Goal: Task Accomplishment & Management: Complete application form

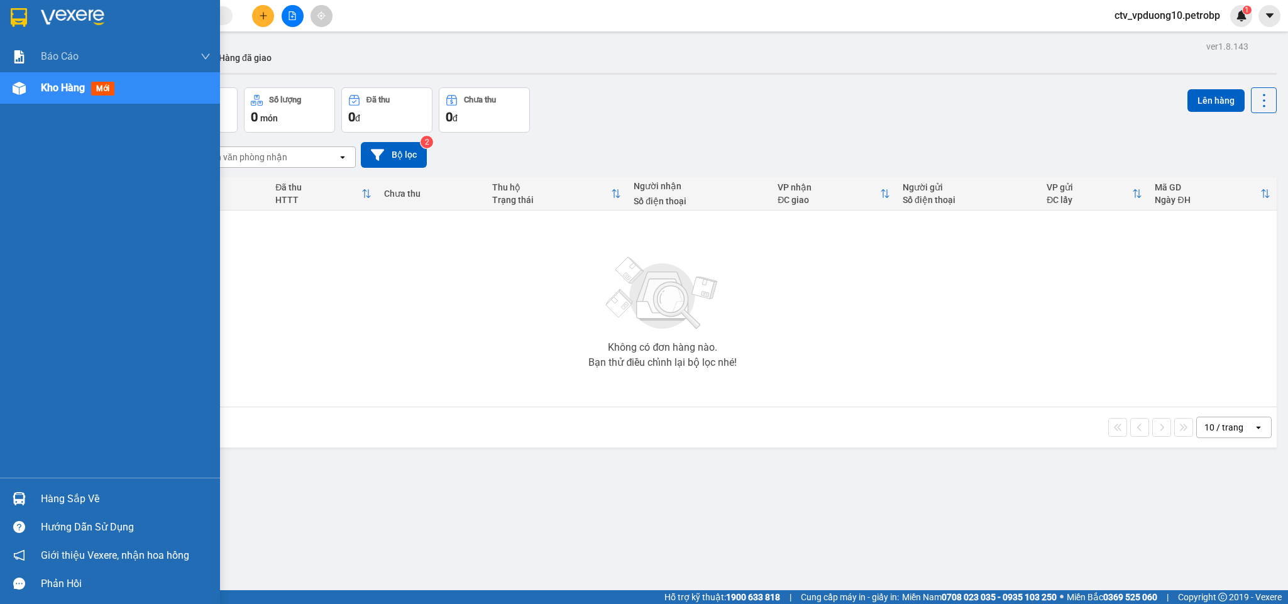
click at [36, 502] on div "Hàng sắp về" at bounding box center [110, 499] width 220 height 28
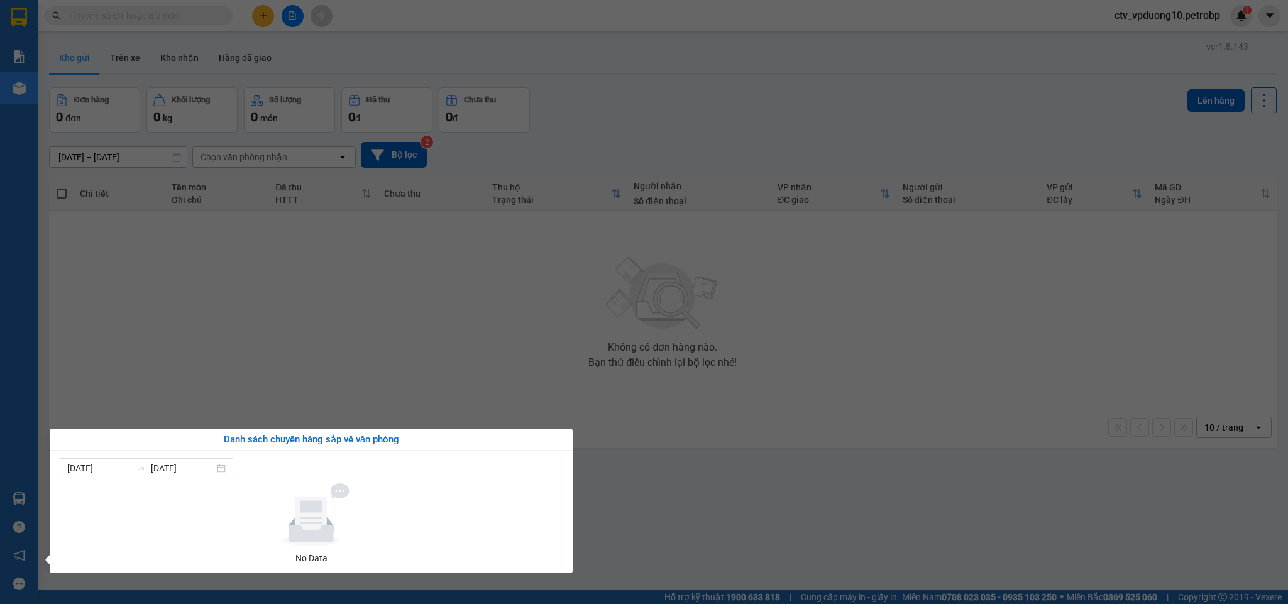
click at [432, 345] on section "Kết quả tìm kiếm ( 0 ) Bộ lọc No Data ctv_vpduong10.petrobp 1 Báo cáo Mẫu 1: Bá…" at bounding box center [644, 302] width 1288 height 604
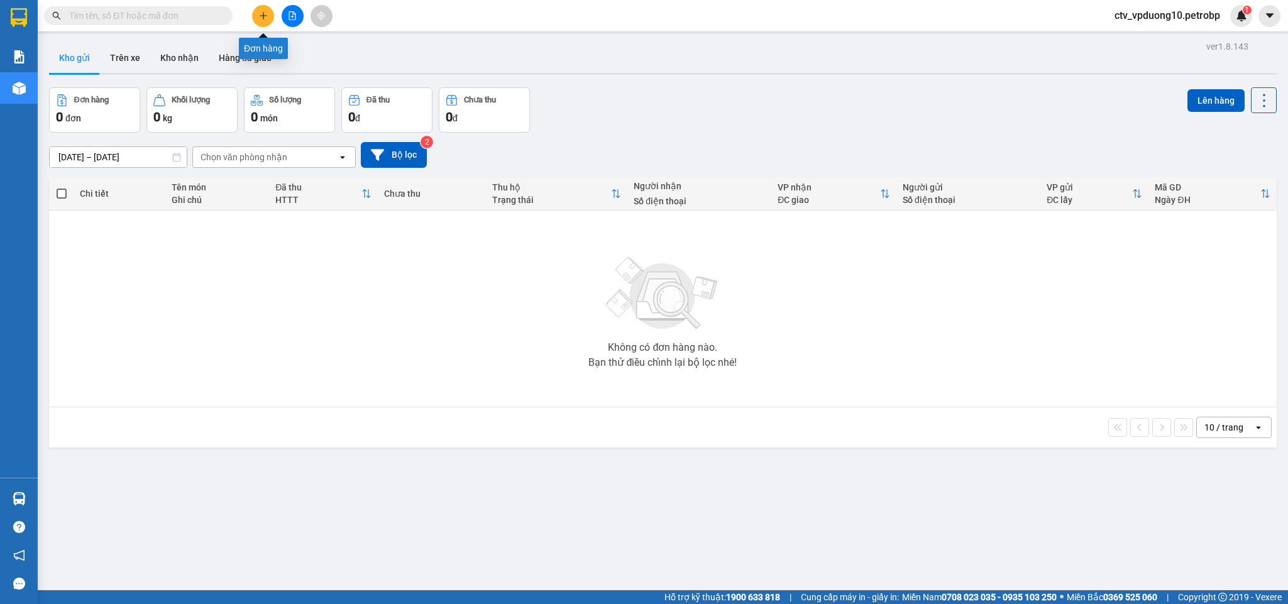
click at [262, 8] on button at bounding box center [263, 16] width 22 height 22
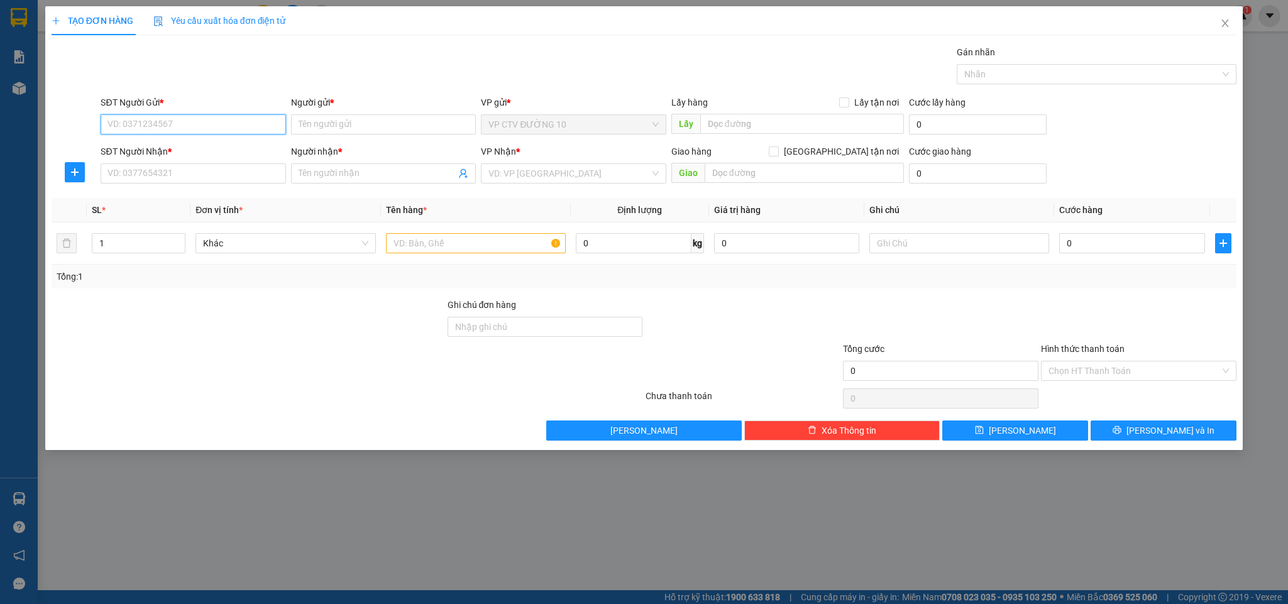
click at [261, 129] on input "SĐT Người Gửi *" at bounding box center [193, 124] width 185 height 20
paste input "0392454330"
type input "0392454330"
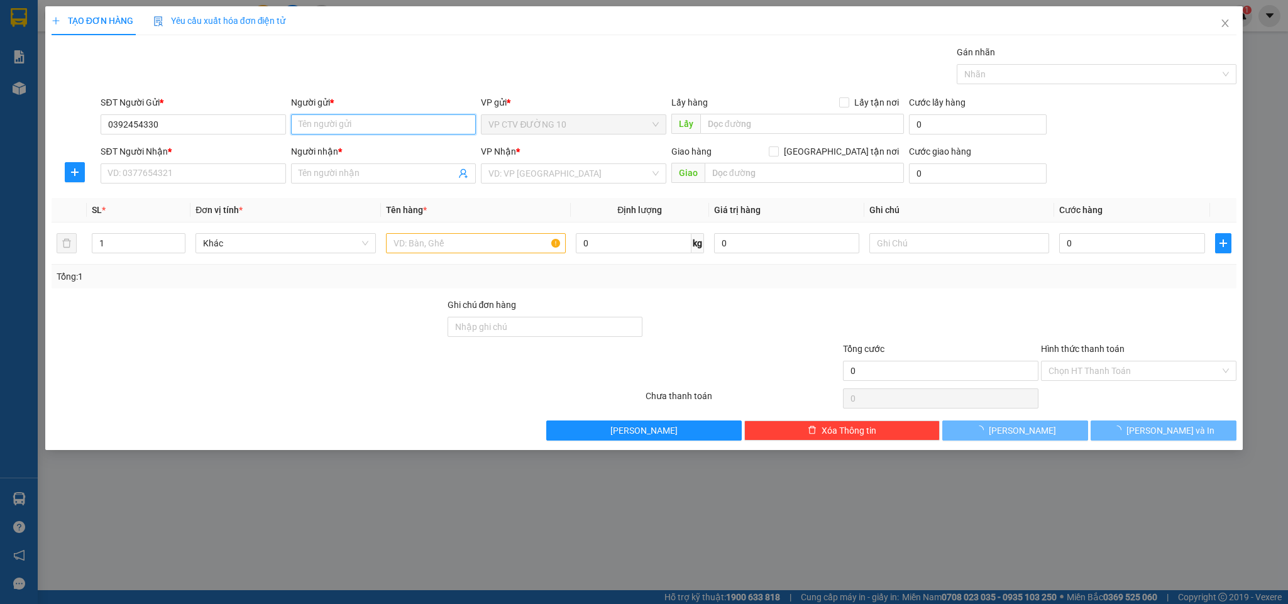
click at [324, 119] on input "Người gửi *" at bounding box center [383, 124] width 185 height 20
type input "l"
type input ";"
type input "L"
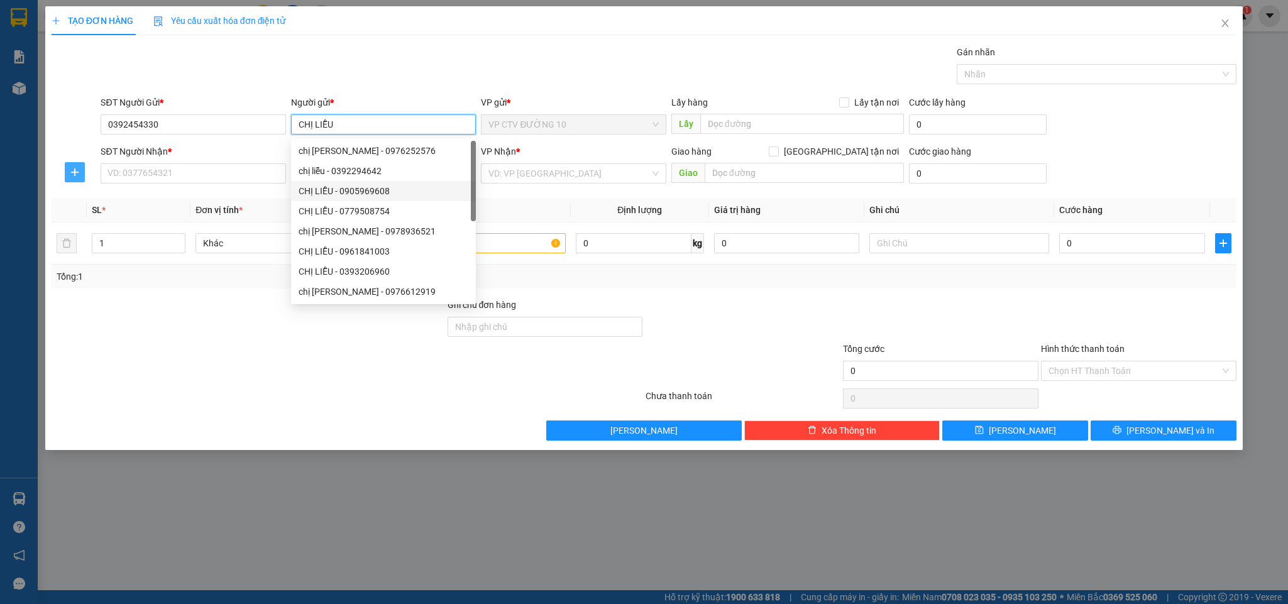
type input "CHỊ LIỄU"
click at [76, 168] on icon "plus" at bounding box center [75, 172] width 10 height 10
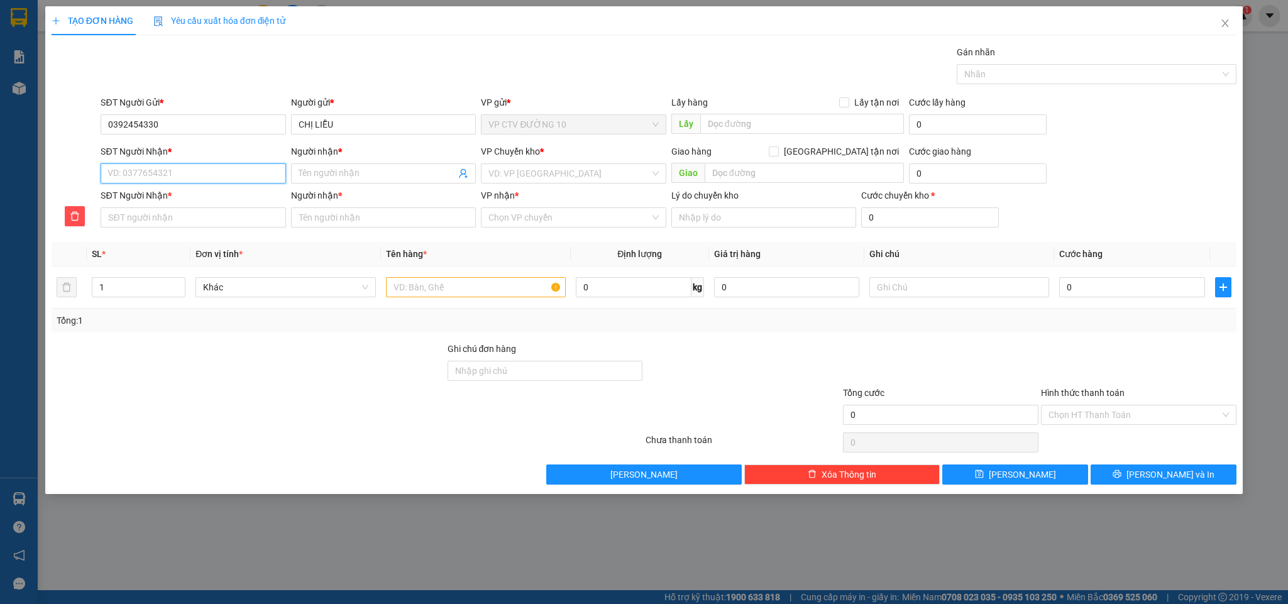
click at [177, 180] on input "SĐT Người Nhận *" at bounding box center [193, 173] width 185 height 20
type input "0"
click at [185, 168] on input "SĐT Người Nhận *" at bounding box center [193, 173] width 185 height 20
paste input "098 7168498"
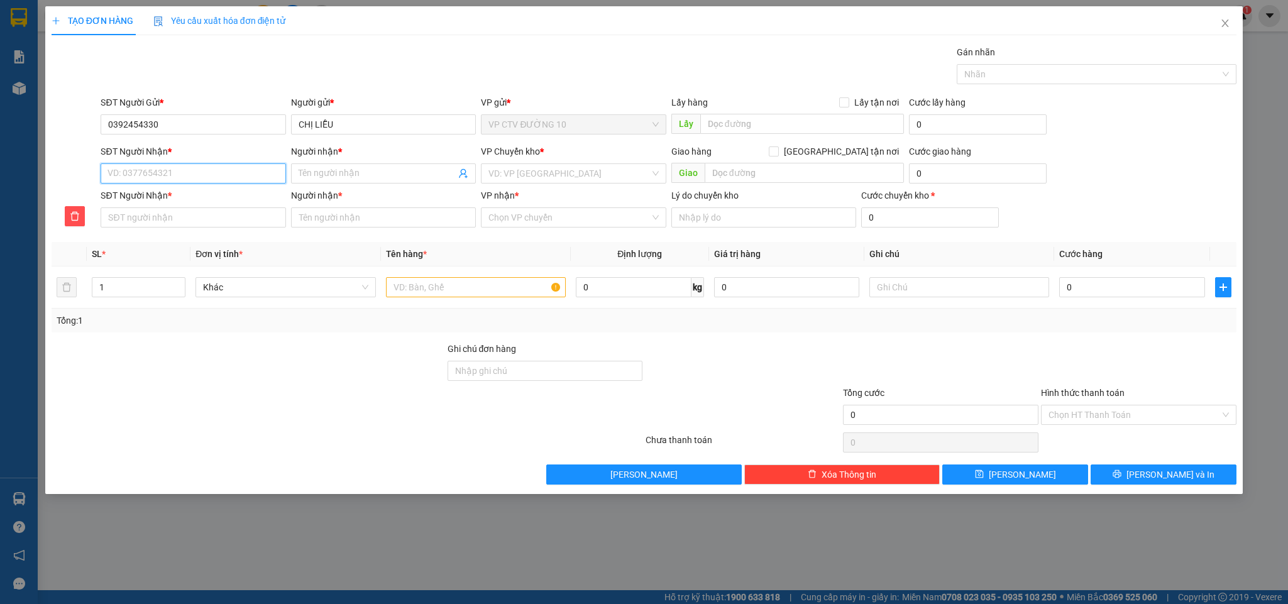
type input "098 7168498"
click at [125, 175] on input "098 7168498" at bounding box center [193, 173] width 185 height 20
type input "0987168498"
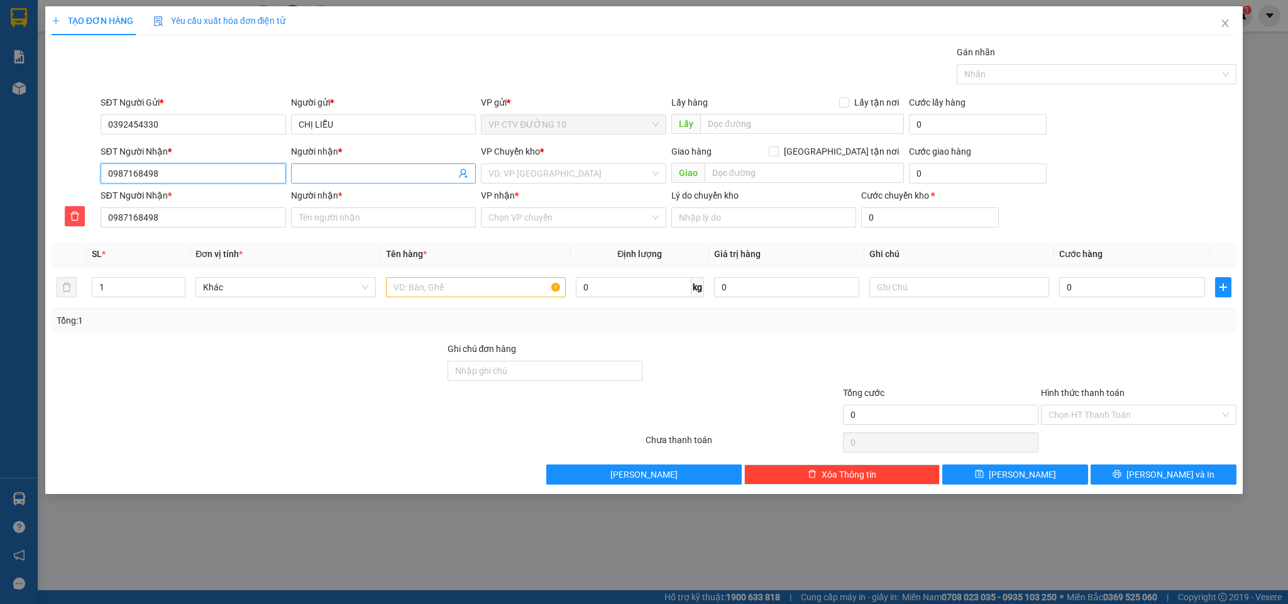
type input "0987168498"
click at [355, 176] on input "Người nhận *" at bounding box center [377, 174] width 157 height 14
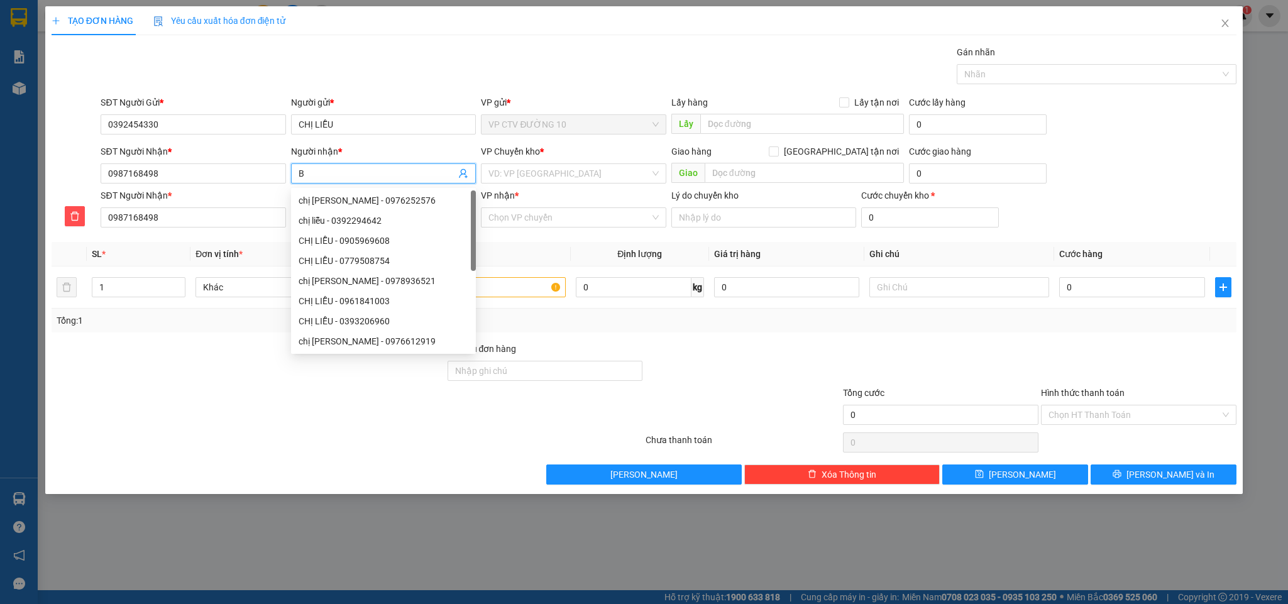
type input "BA"
type input "BÀ"
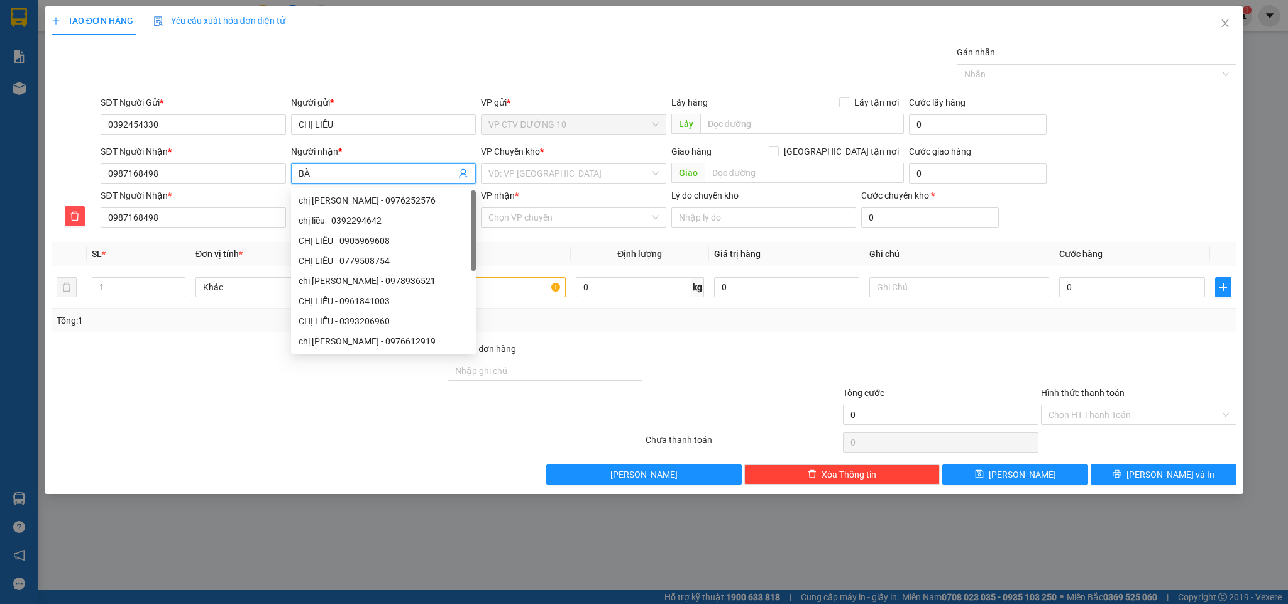
type input "BÀ"
type input "BÀ 3"
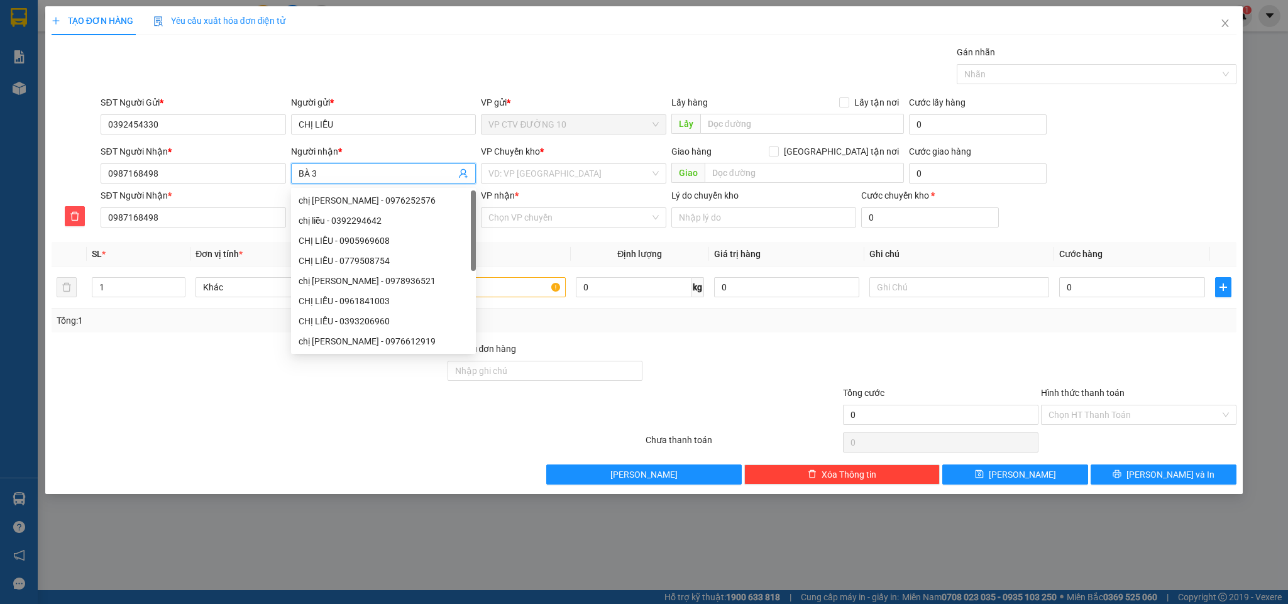
type input "BÀ 3 C"
type input "BÀ 3 CH"
type input "BÀ 3 CHU"
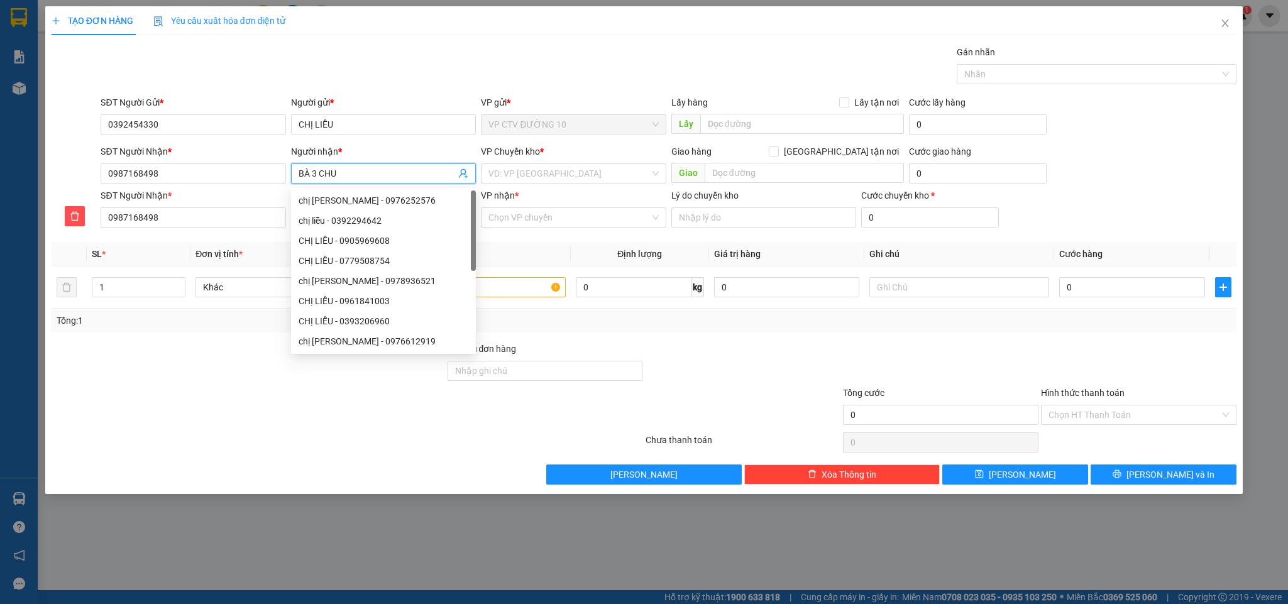
type input "BÀ 3 CHU"
type input "BÀ 3 CHUY"
type input "BÀ 3 CHUYE"
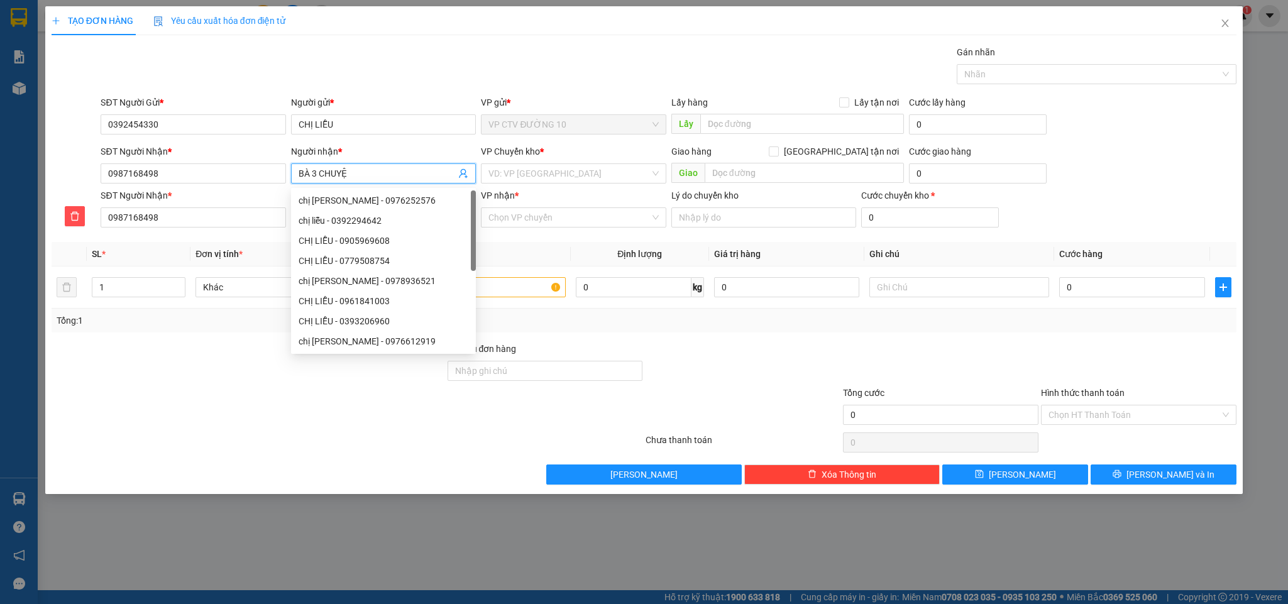
type input "BÀ 3 CHUYỆN"
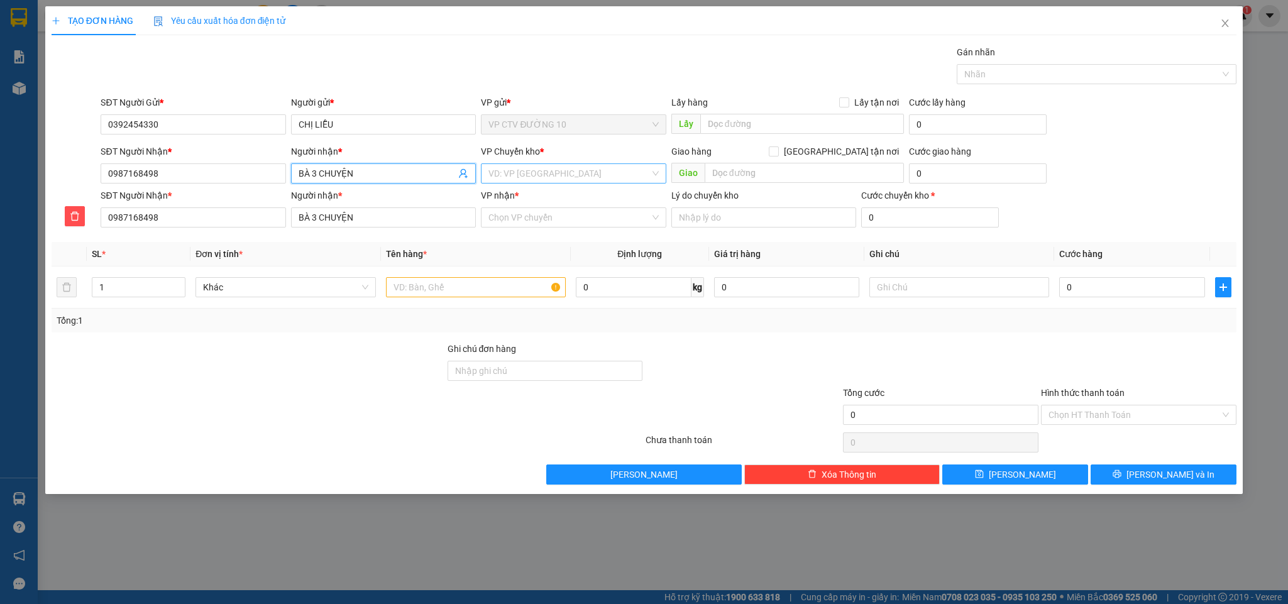
type input "BÀ 3 CHUYỆN"
click at [508, 178] on input "search" at bounding box center [568, 173] width 161 height 19
type input "DONG"
click at [568, 198] on div "VP Đồng Xoài" at bounding box center [573, 200] width 170 height 14
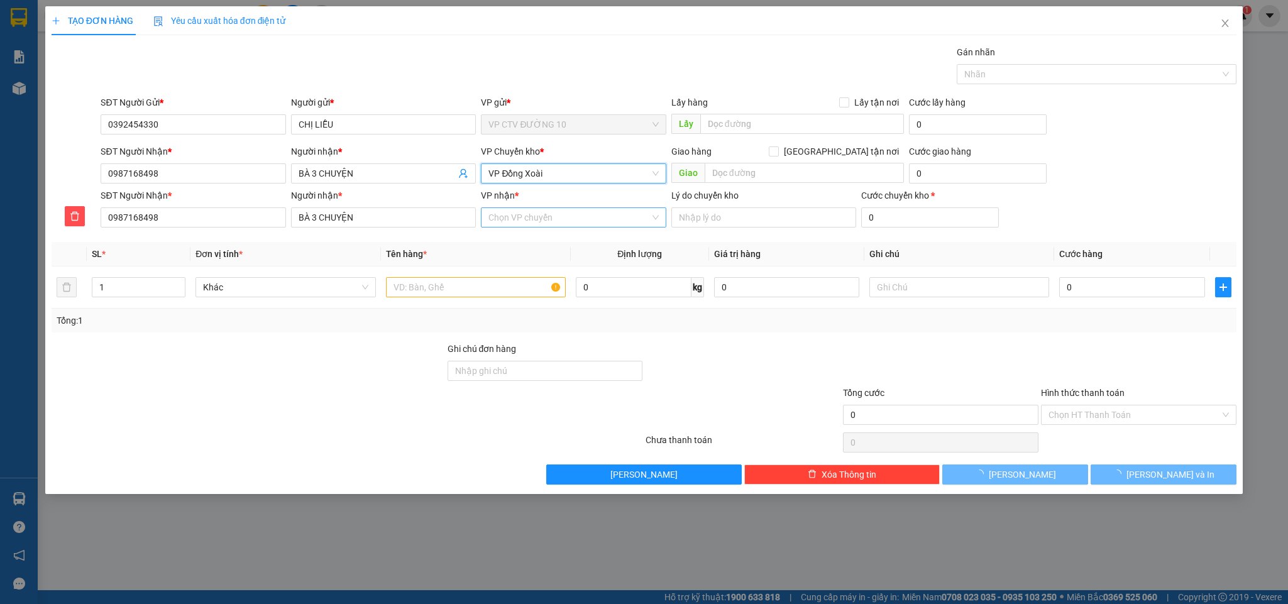
click at [562, 214] on input "VP nhận *" at bounding box center [568, 217] width 161 height 19
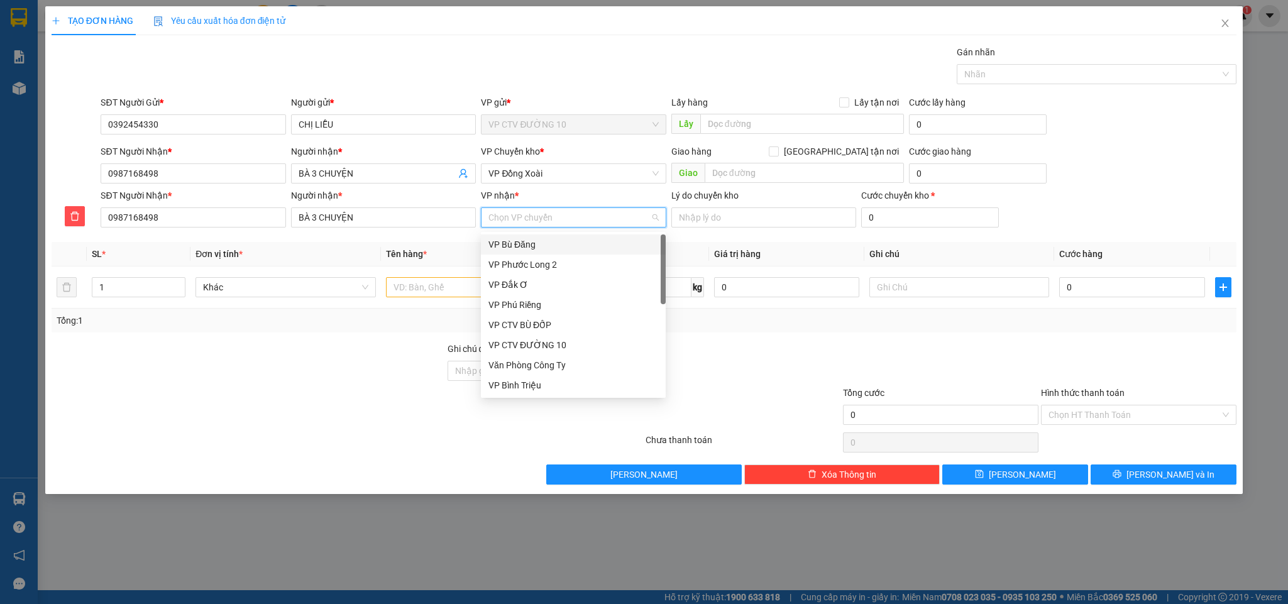
type input "B"
click at [542, 306] on div "VP Bom Bo" at bounding box center [573, 305] width 170 height 14
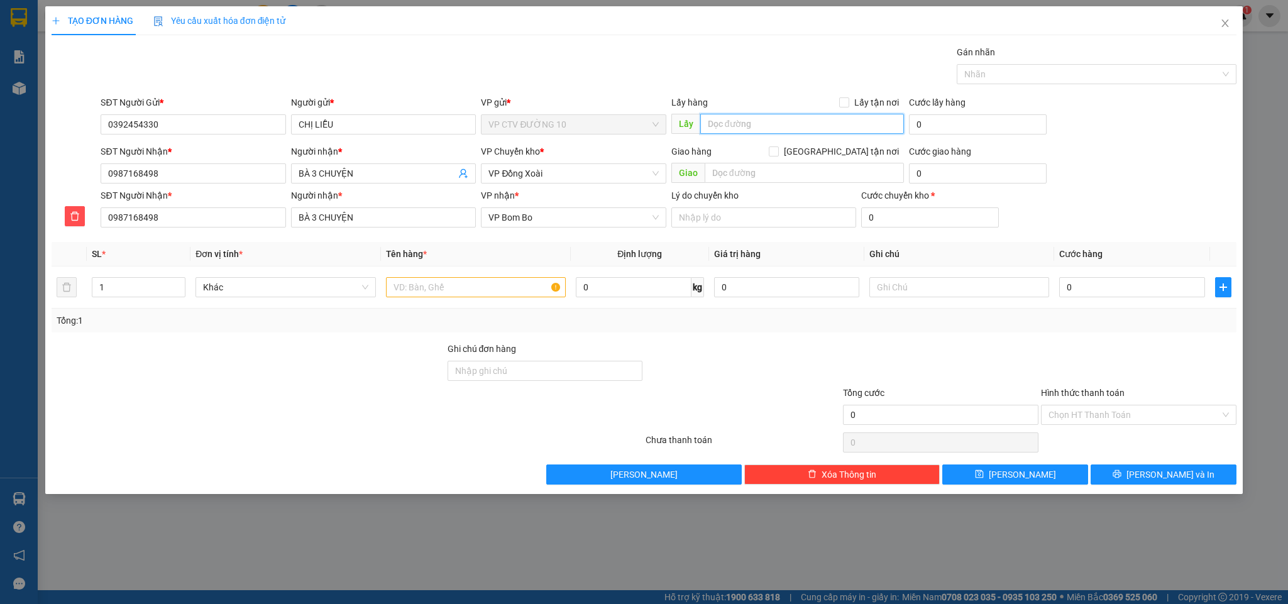
click at [743, 123] on input "text" at bounding box center [802, 124] width 204 height 20
type input "NGÃ HOÀ LỢI"
click at [474, 289] on input "text" at bounding box center [476, 287] width 180 height 20
type input "2"
click at [175, 283] on span "up" at bounding box center [179, 284] width 8 height 8
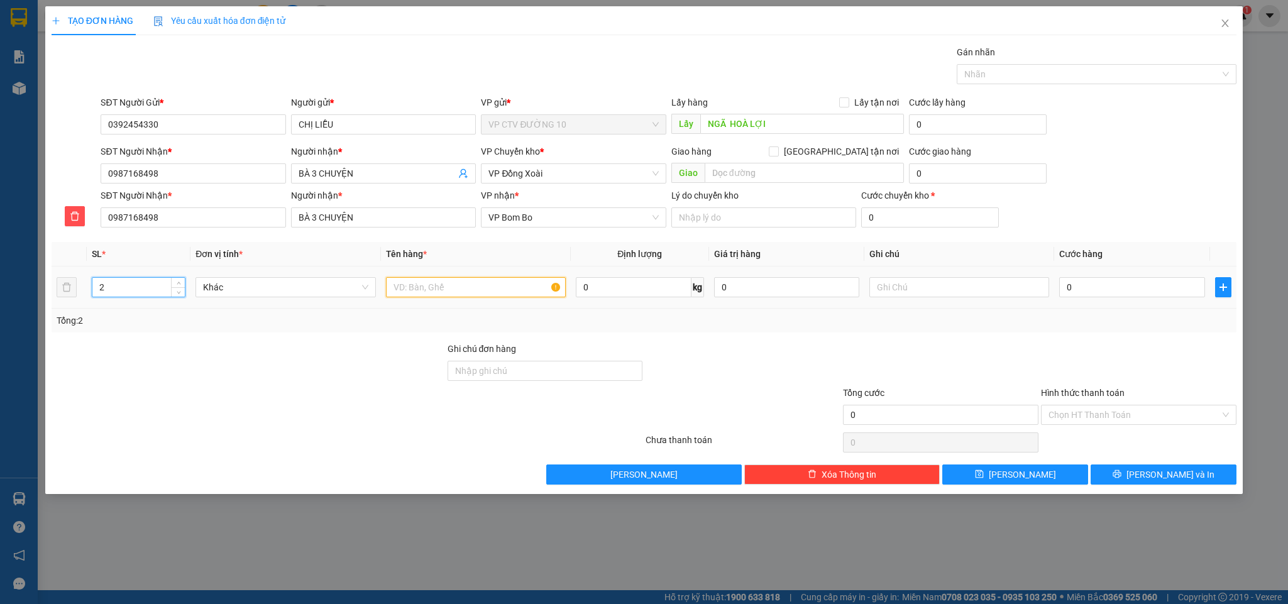
click at [474, 289] on input "text" at bounding box center [476, 287] width 180 height 20
type input "SỌT + SỐP"
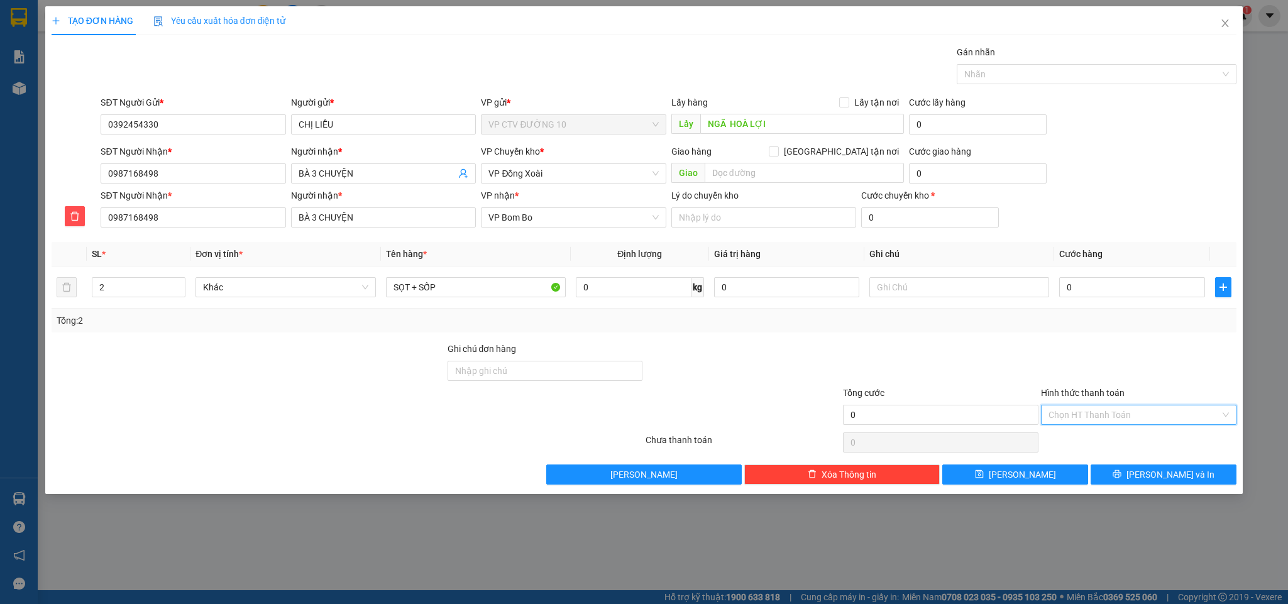
click at [1081, 411] on input "Hình thức thanh toán" at bounding box center [1135, 414] width 172 height 19
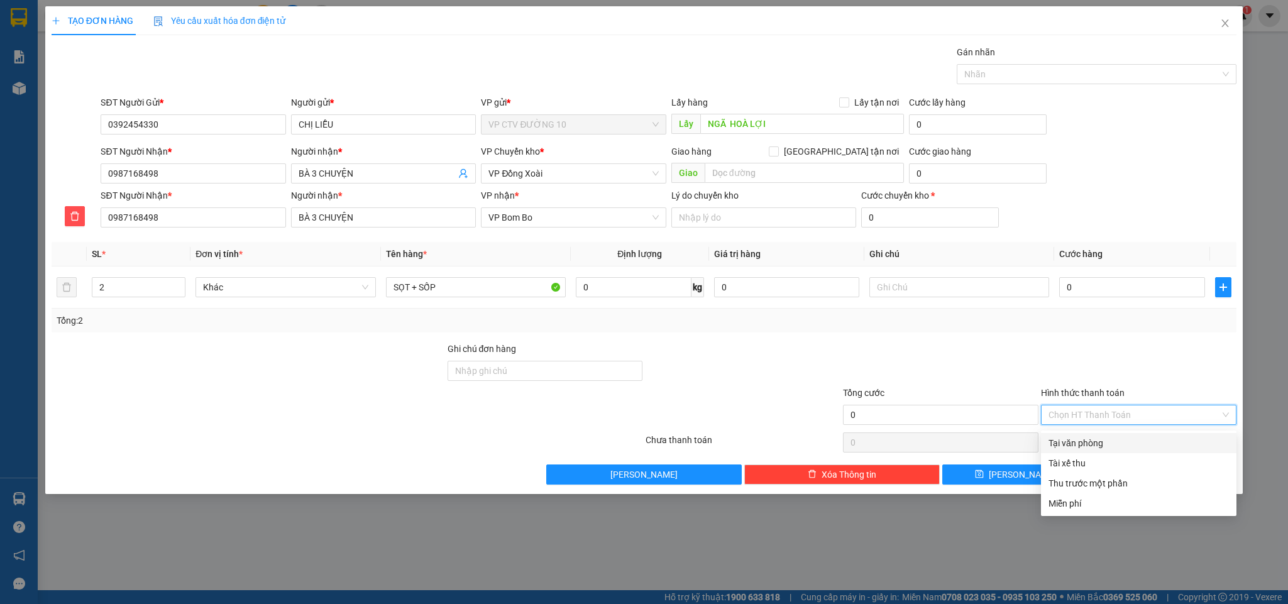
click at [1070, 442] on div "Tại văn phòng" at bounding box center [1139, 443] width 180 height 14
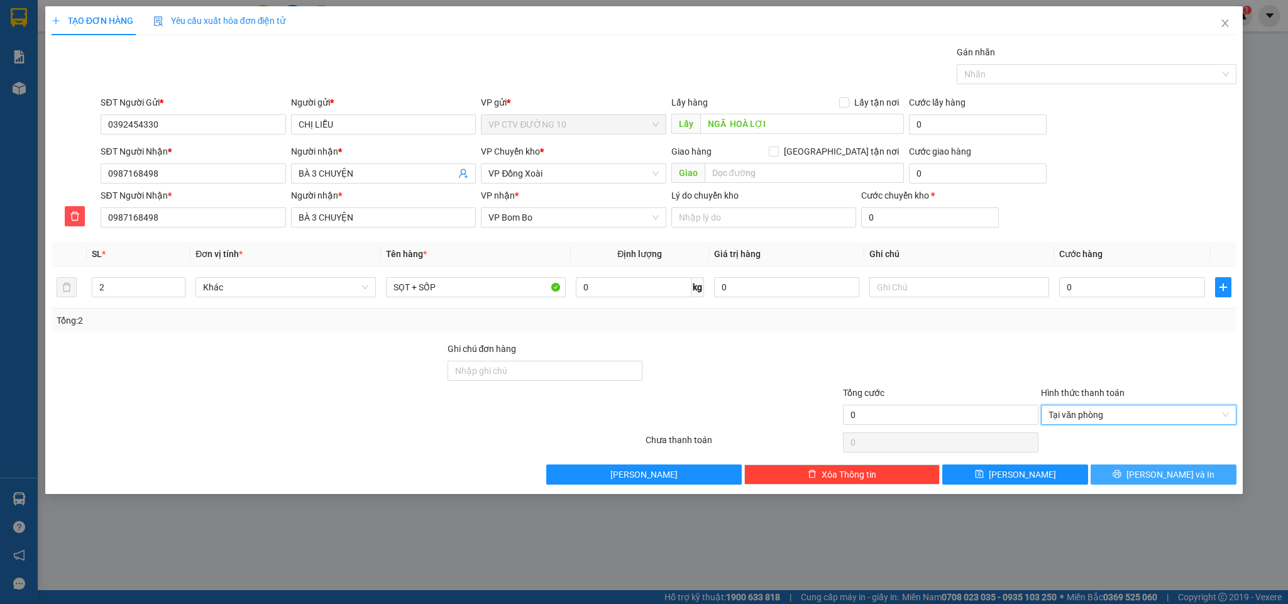
click at [1150, 473] on button "[PERSON_NAME] và In" at bounding box center [1164, 475] width 146 height 20
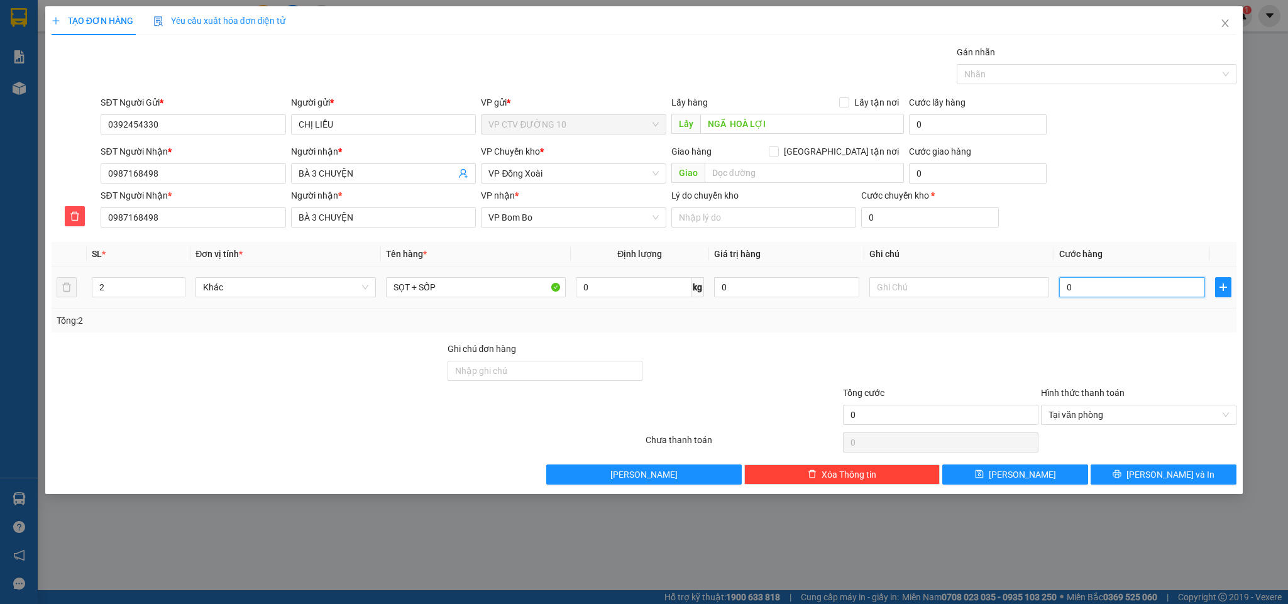
click at [1077, 290] on input "0" at bounding box center [1131, 287] width 145 height 20
type input "7"
type input "70"
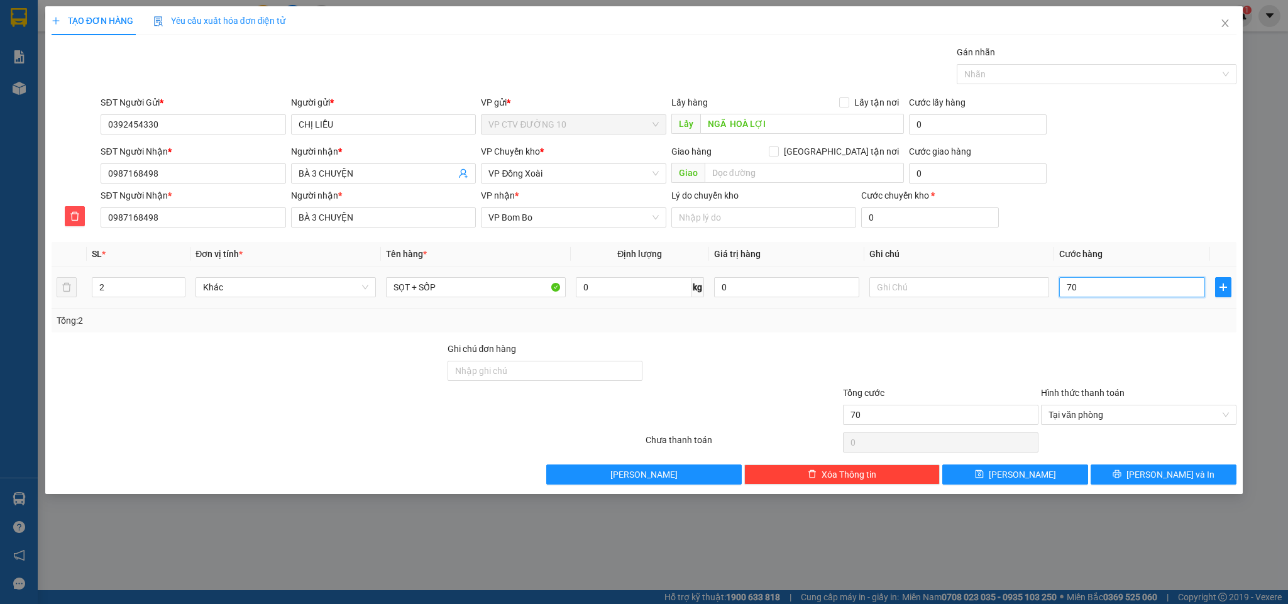
type input "700"
type input "7.000"
type input "70.000"
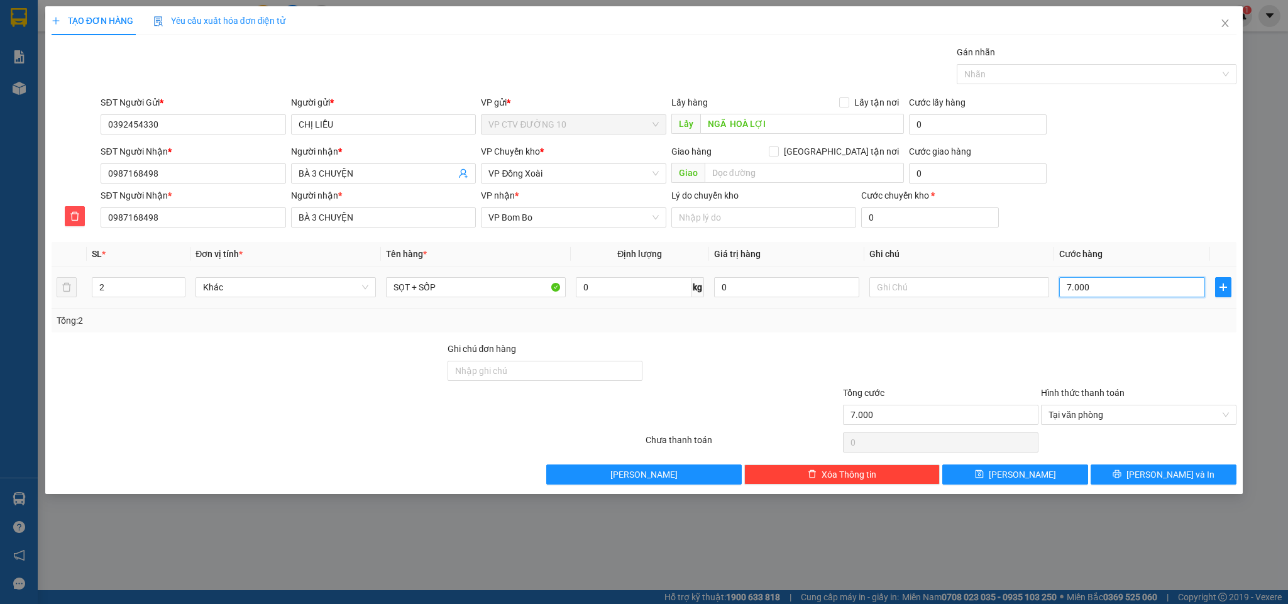
type input "70.000"
type input "7.000"
type input "0"
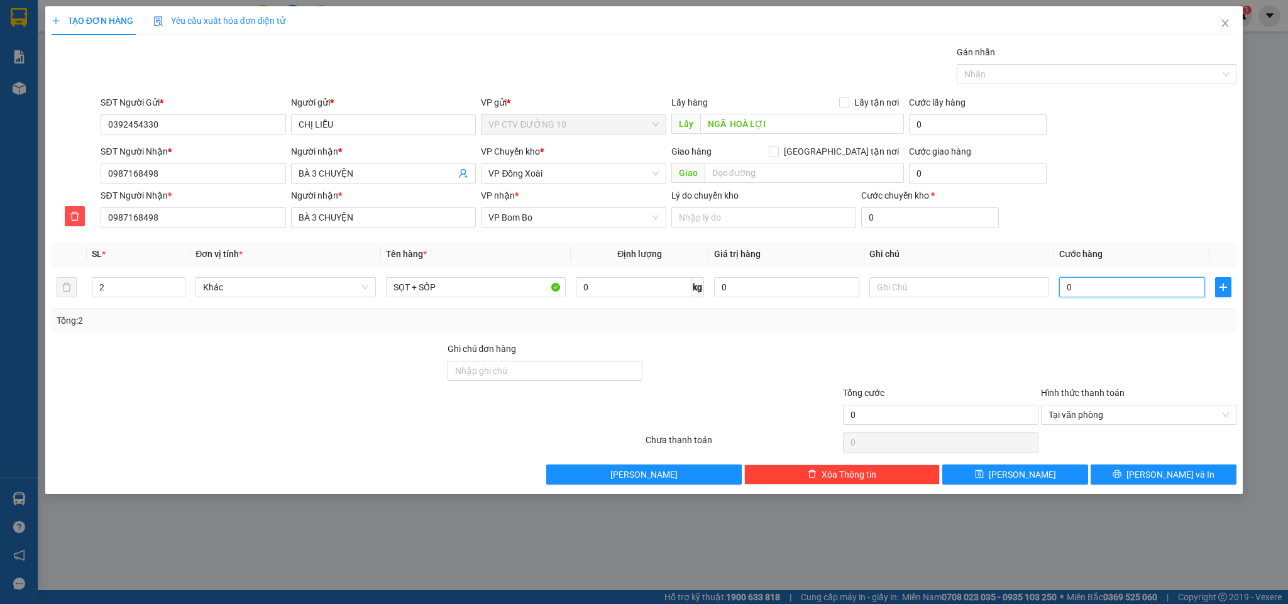
type input "06"
type input "6"
type input "060"
type input "60"
type input "0.600"
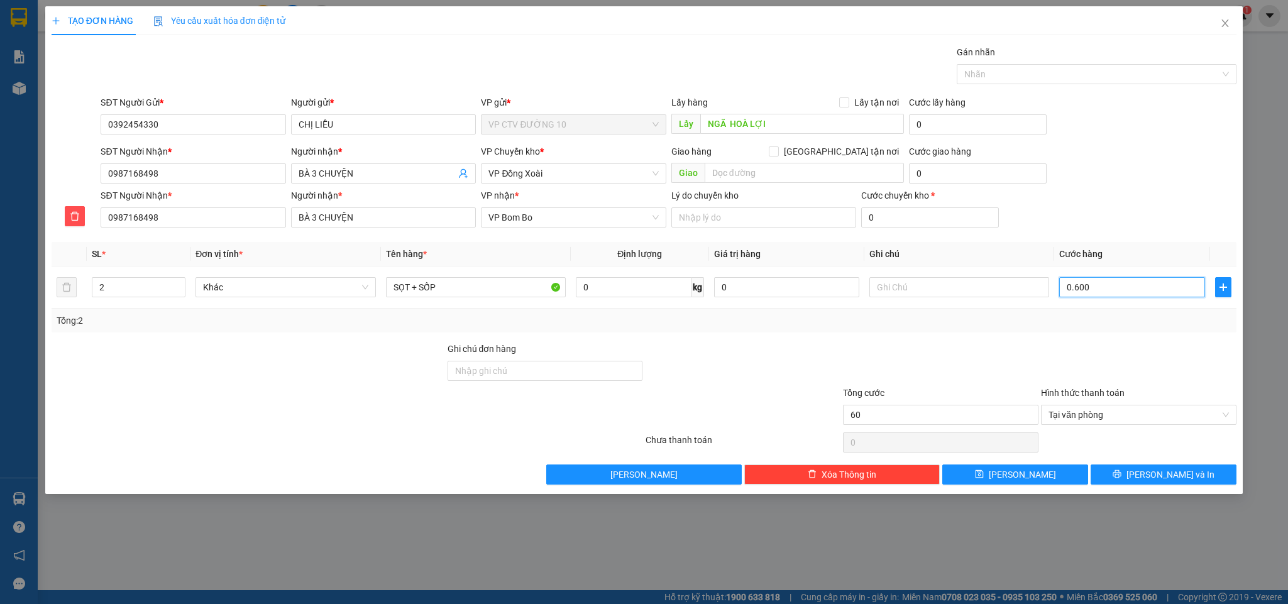
type input "600"
type input "06.000"
type input "6.000"
type input "060.000"
type input "60.000"
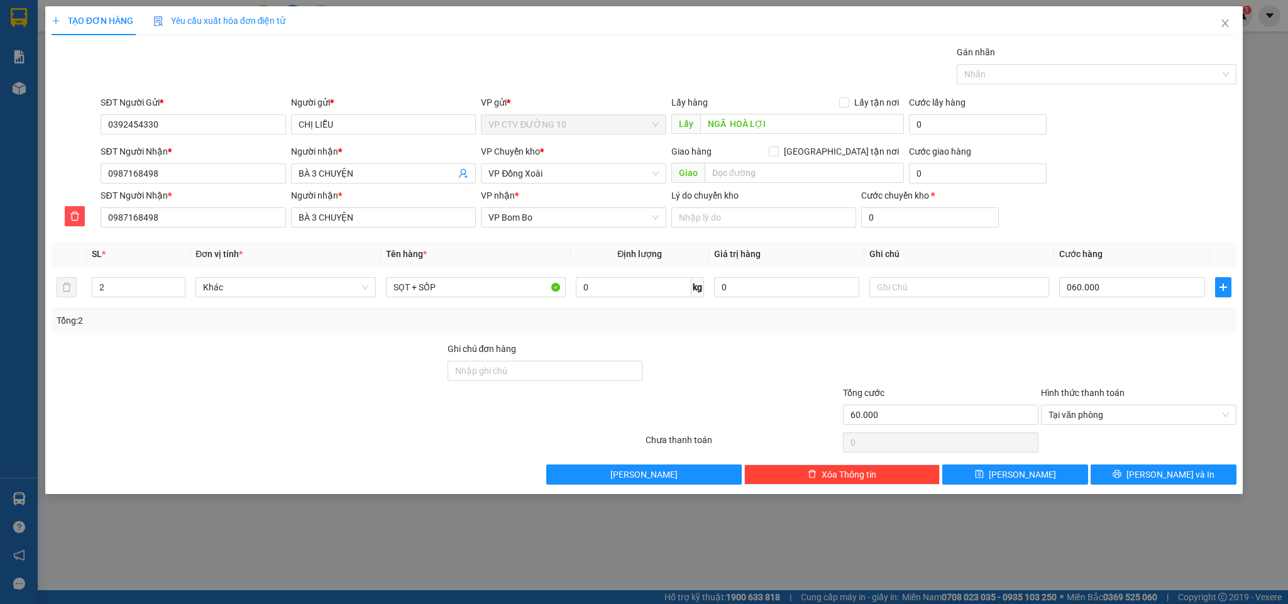
type input "60.000"
click at [1104, 175] on div "SĐT Người Nhận * 0987168498 Người nhận * BÀ 3 CHUYỆN VP Chuyển kho * VP Đồng Xo…" at bounding box center [668, 167] width 1141 height 44
click at [1187, 479] on span "[PERSON_NAME] và In" at bounding box center [1170, 475] width 88 height 14
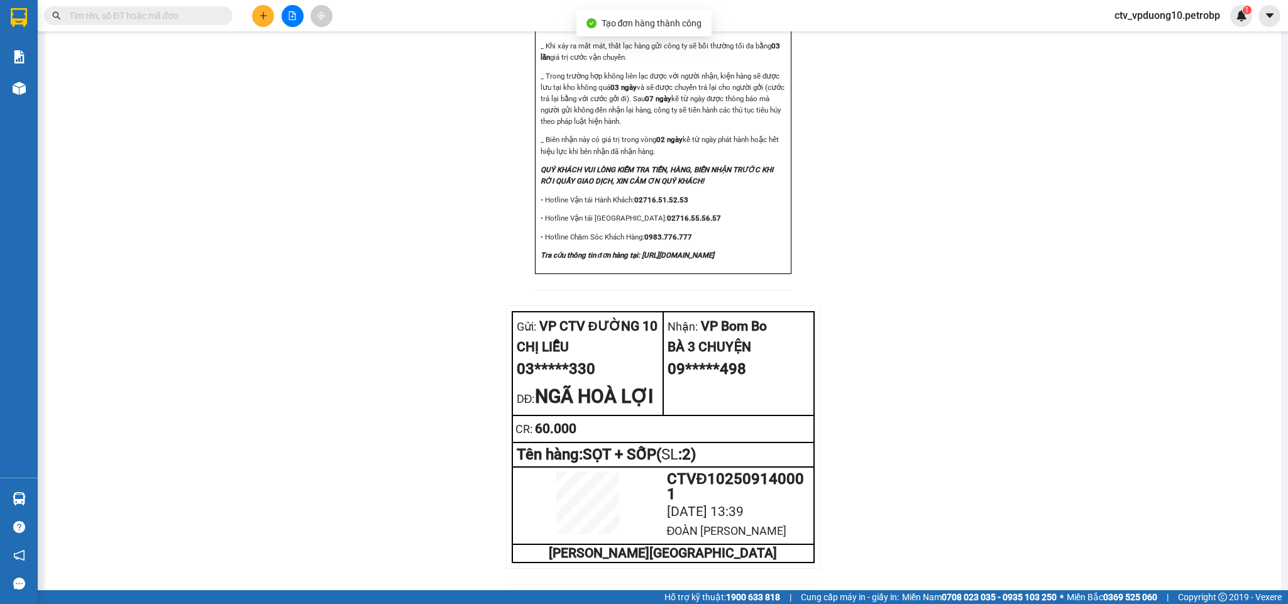
scroll to position [1392, 0]
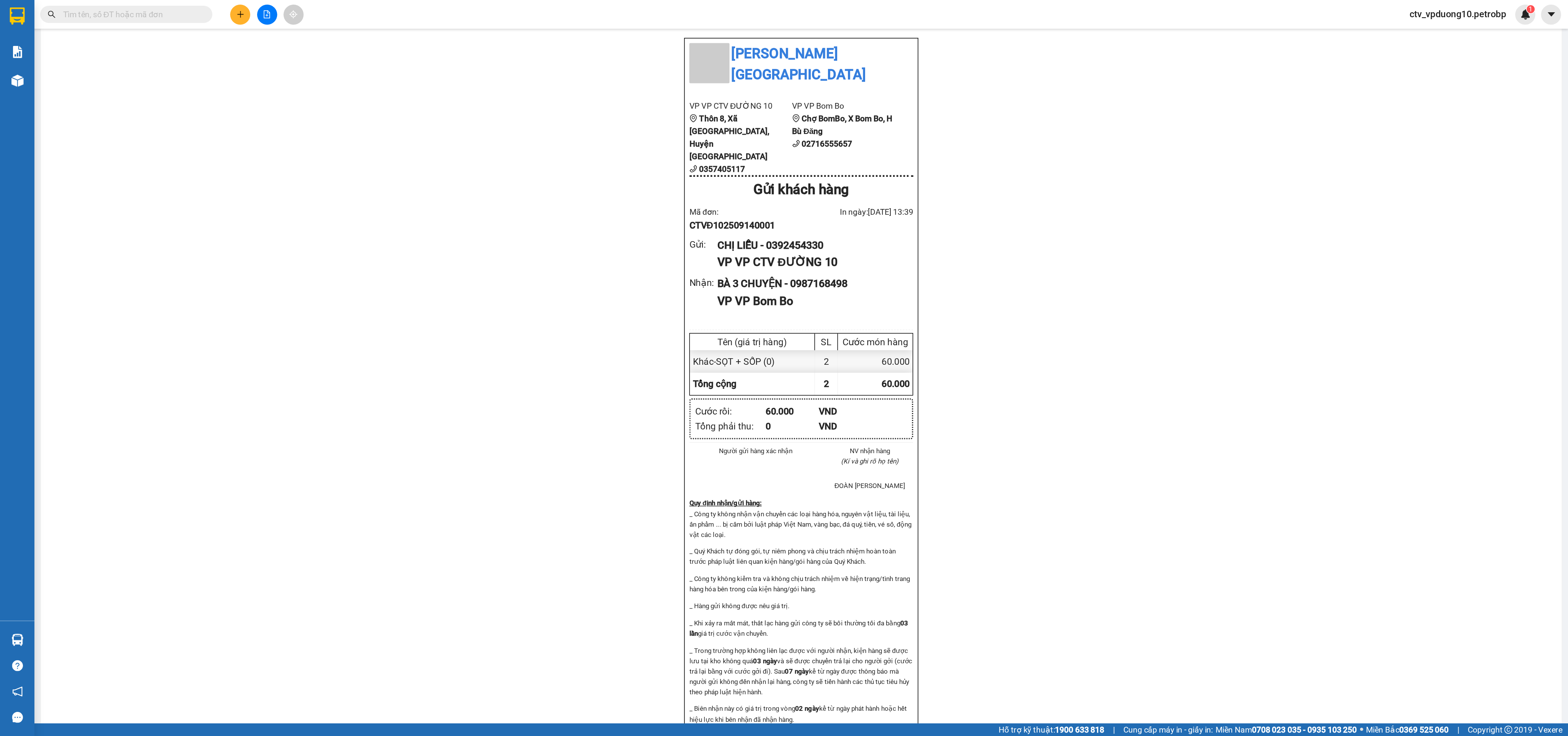
scroll to position [459, 0]
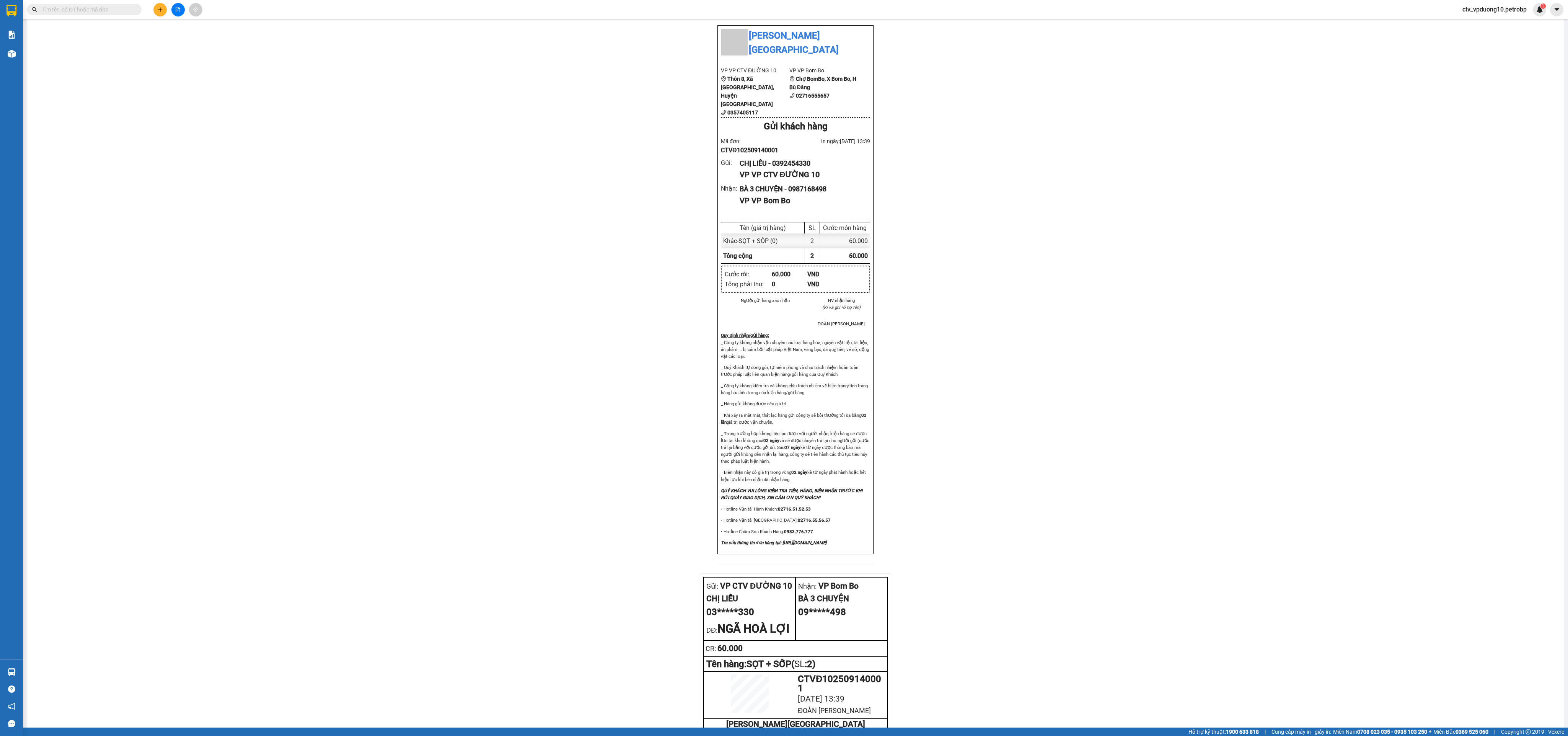
drag, startPoint x: 976, startPoint y: 411, endPoint x: 973, endPoint y: 427, distance: 16.3
click at [783, 367] on div "Petro Bình Phước [GEOGRAPHIC_DATA], [GEOGRAPHIC_DATA], [GEOGRAPHIC_DATA], [GEOG…" at bounding box center [796, 180] width 1518 height 1145
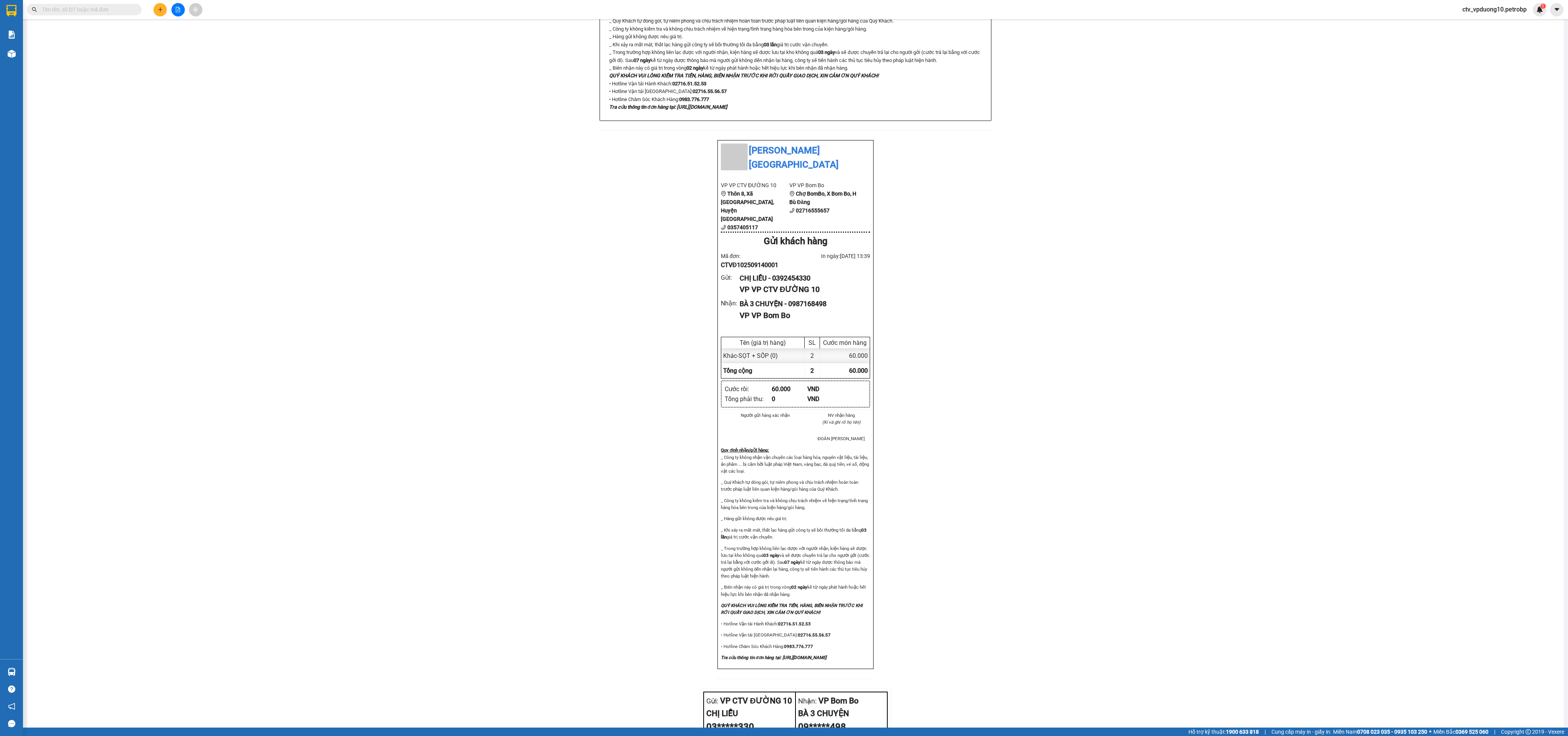
click at [783, 367] on div "Petro Bình Phước [GEOGRAPHIC_DATA], [GEOGRAPHIC_DATA], [GEOGRAPHIC_DATA], [GEOG…" at bounding box center [796, 295] width 1518 height 1145
click at [335, 311] on div "Petro Bình Phước [GEOGRAPHIC_DATA], [GEOGRAPHIC_DATA], [GEOGRAPHIC_DATA], [GEOG…" at bounding box center [796, 295] width 1518 height 1145
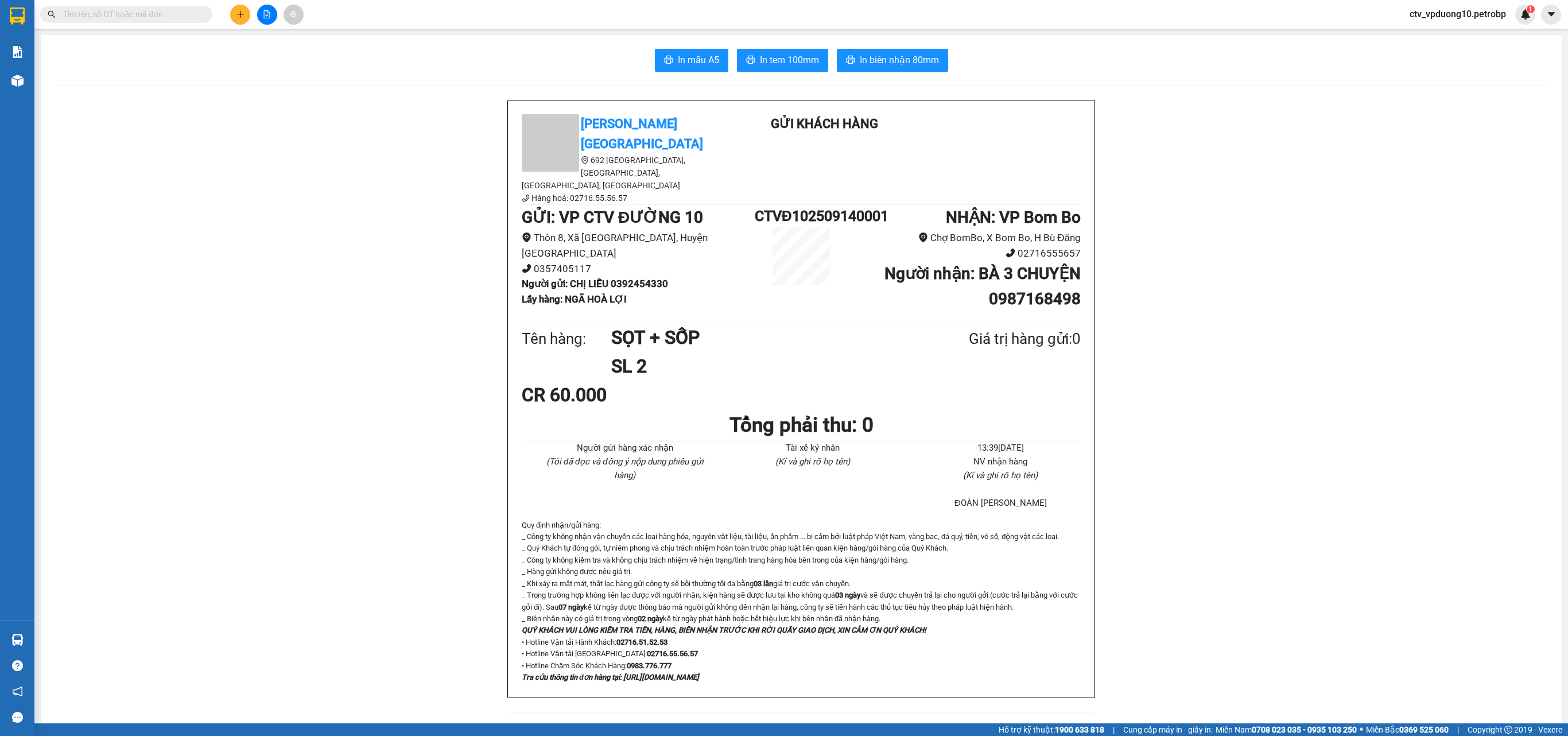
drag, startPoint x: 103, startPoint y: 214, endPoint x: 103, endPoint y: 206, distance: 8.0
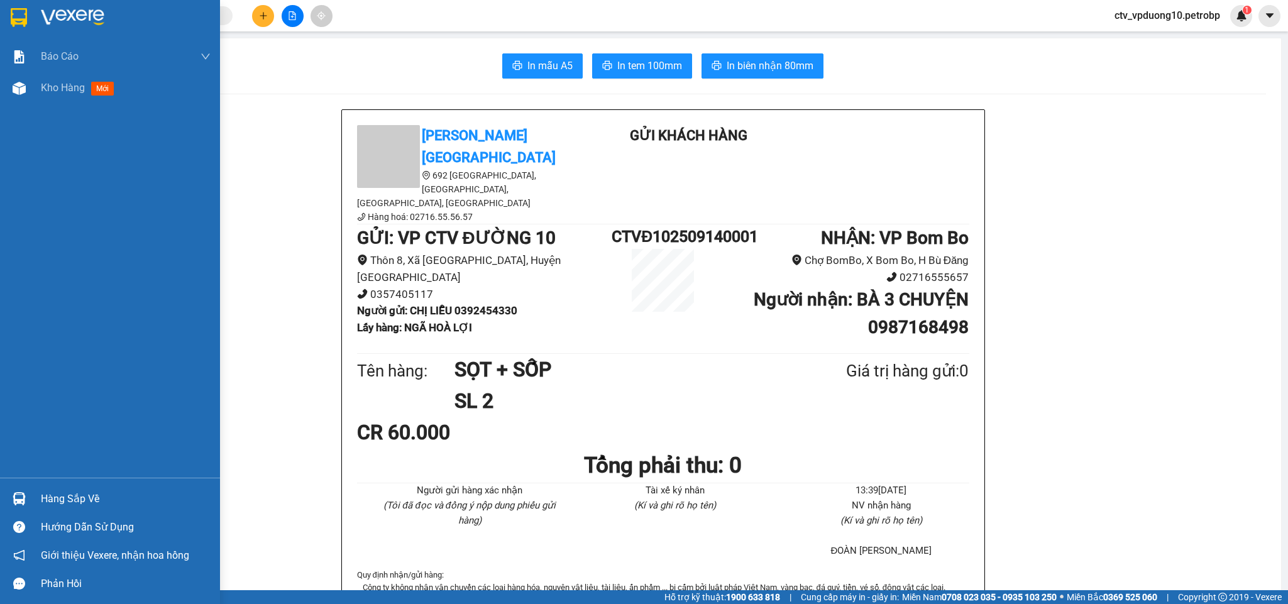
click at [99, 16] on img at bounding box center [72, 17] width 63 height 19
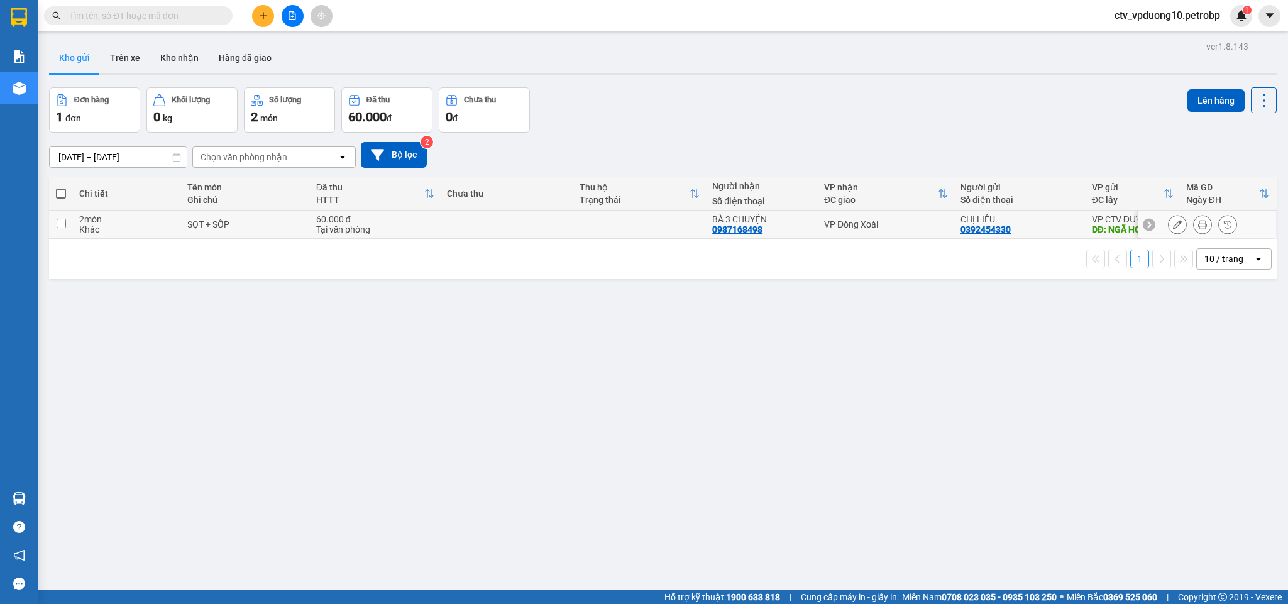
click at [57, 228] on input "checkbox" at bounding box center [61, 223] width 9 height 9
checkbox input "true"
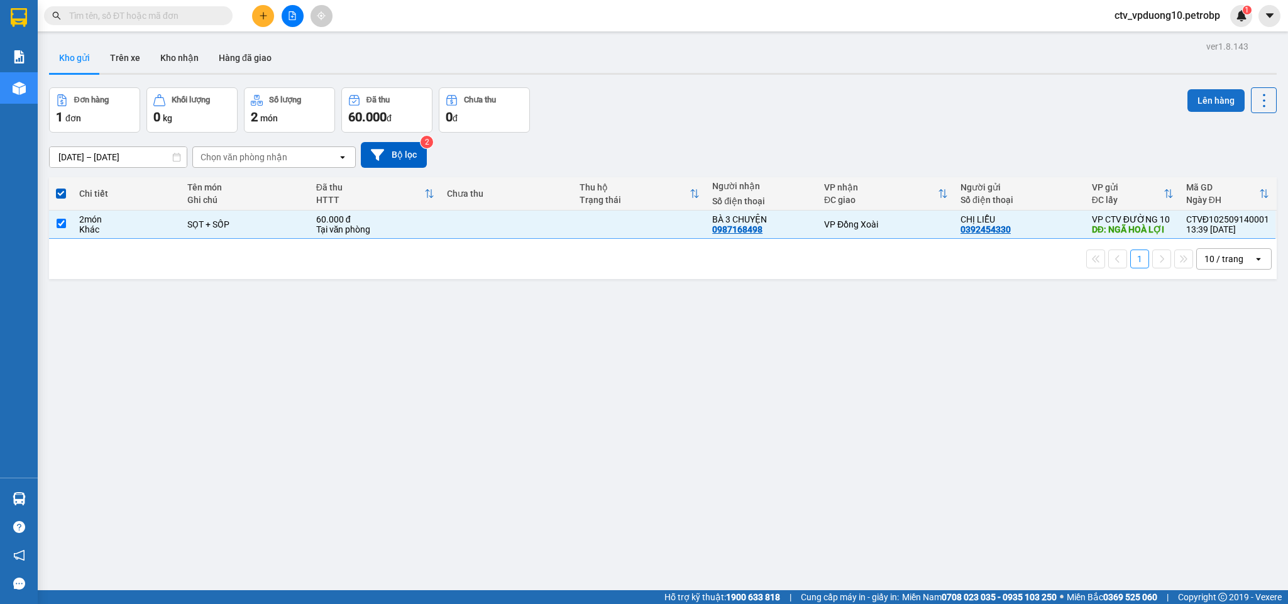
click at [1187, 106] on button "Lên hàng" at bounding box center [1215, 100] width 57 height 23
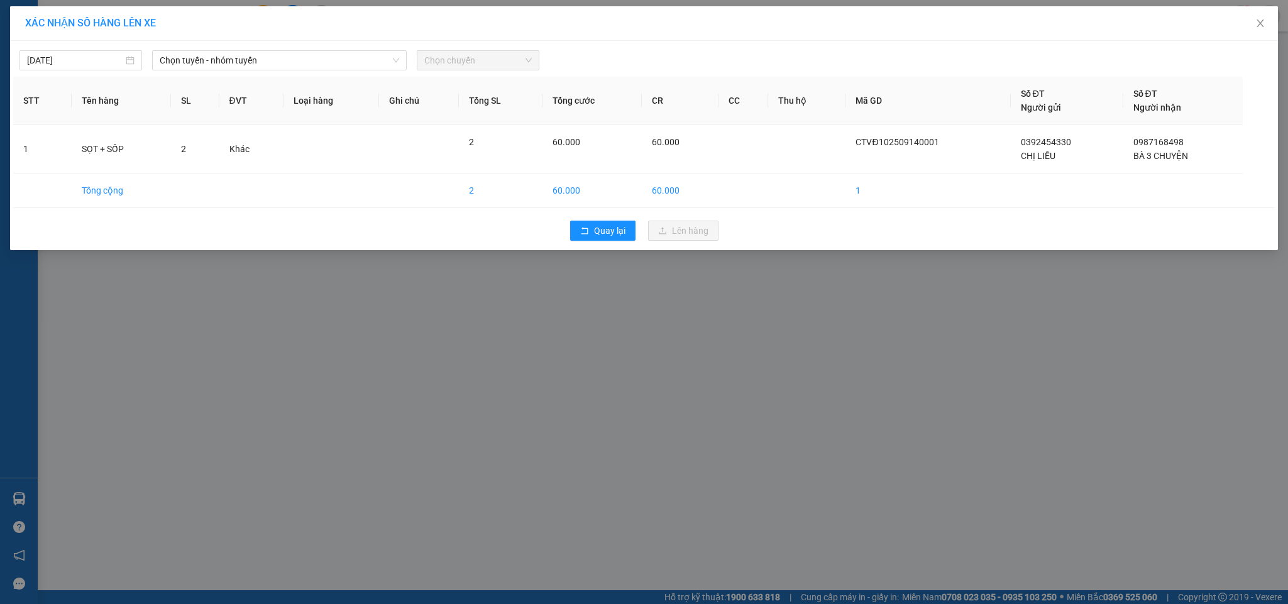
click at [305, 72] on div "[DATE] Chọn tuyến - nhóm tuyến Chọn chuyến STT Tên hàng SL ĐVT Loại hàng Ghi ch…" at bounding box center [644, 145] width 1268 height 209
click at [304, 60] on span "Chọn tuyến - nhóm tuyến" at bounding box center [280, 60] width 240 height 19
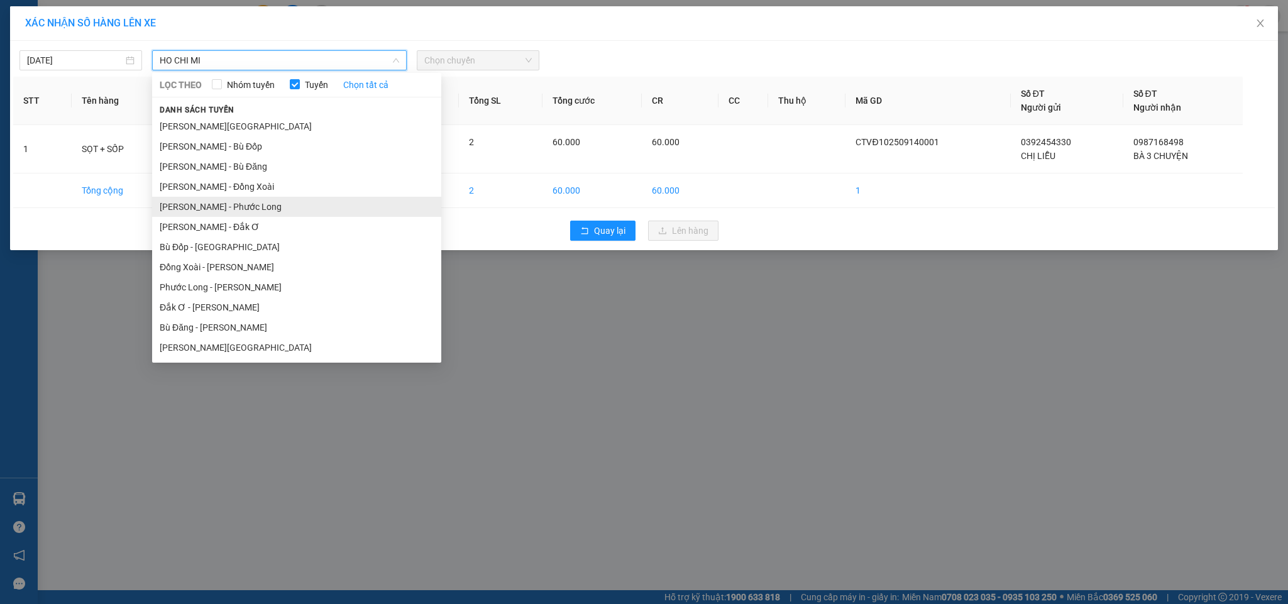
type input "HO CHI MI"
click at [323, 197] on li "[PERSON_NAME] - Phước Long" at bounding box center [296, 207] width 289 height 20
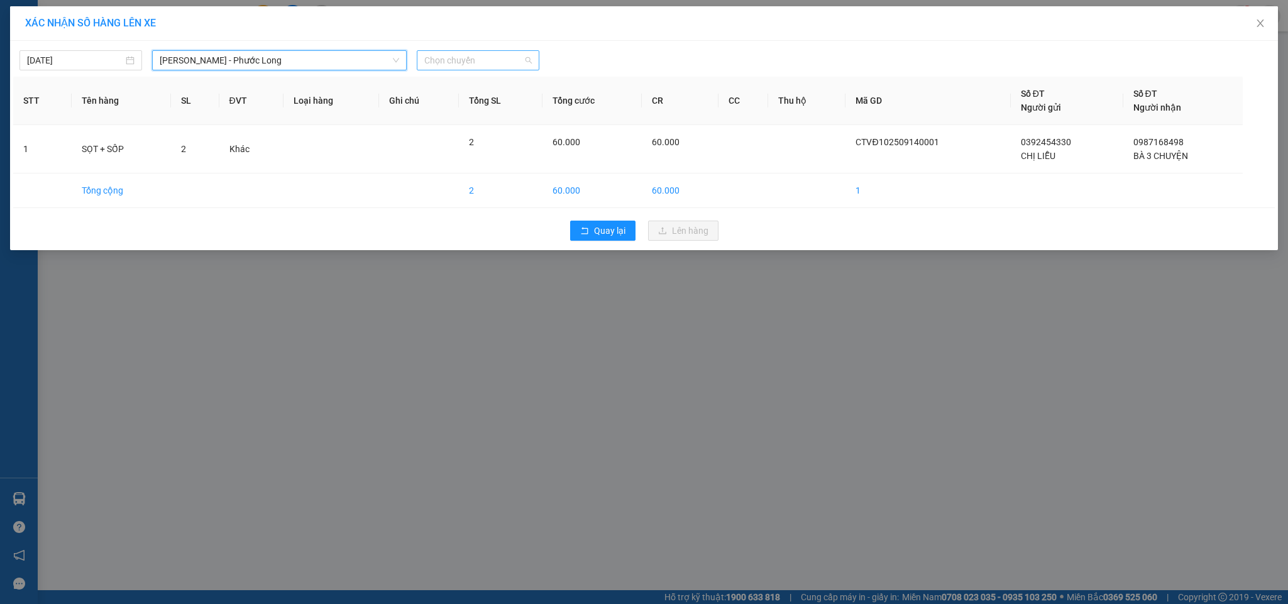
click at [487, 64] on span "Chọn chuyến" at bounding box center [477, 60] width 107 height 19
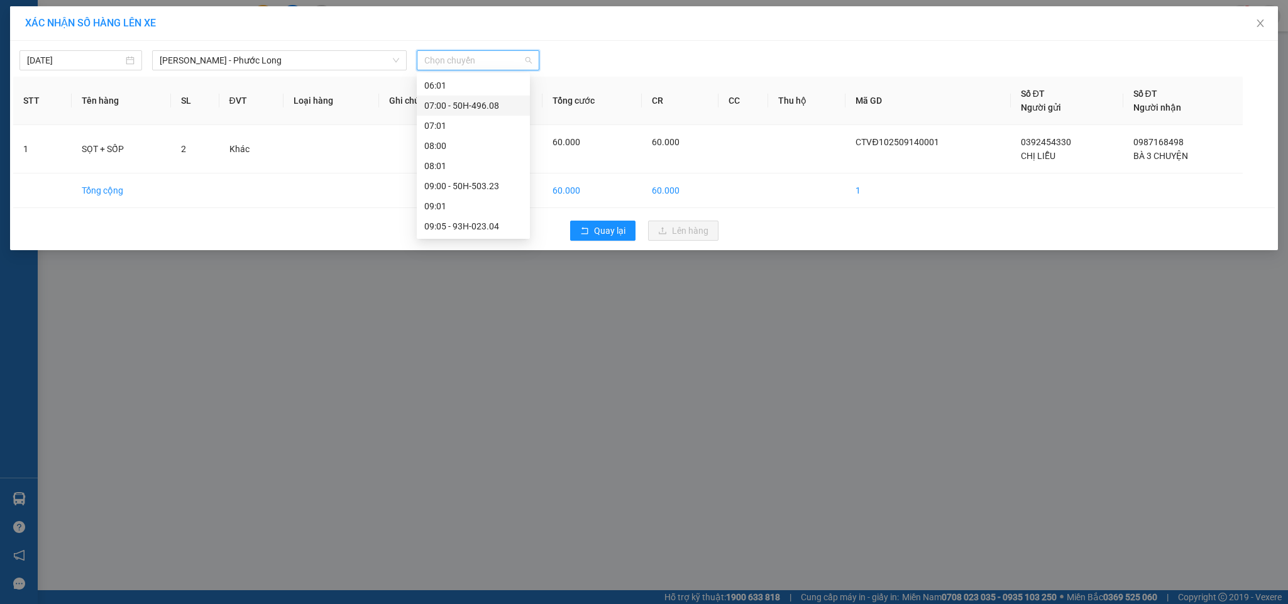
scroll to position [189, 0]
click at [497, 194] on div "09:05 - 93H-023.04" at bounding box center [473, 199] width 98 height 14
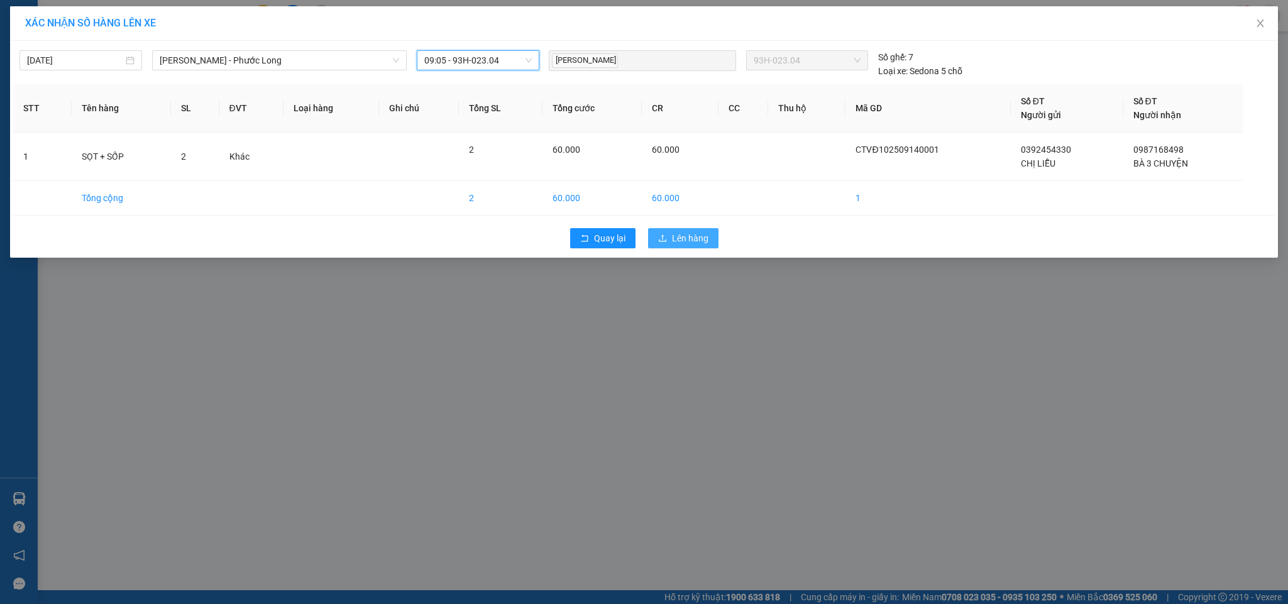
click at [681, 233] on span "Lên hàng" at bounding box center [690, 238] width 36 height 14
